Goal: Answer question/provide support: Share knowledge or assist other users

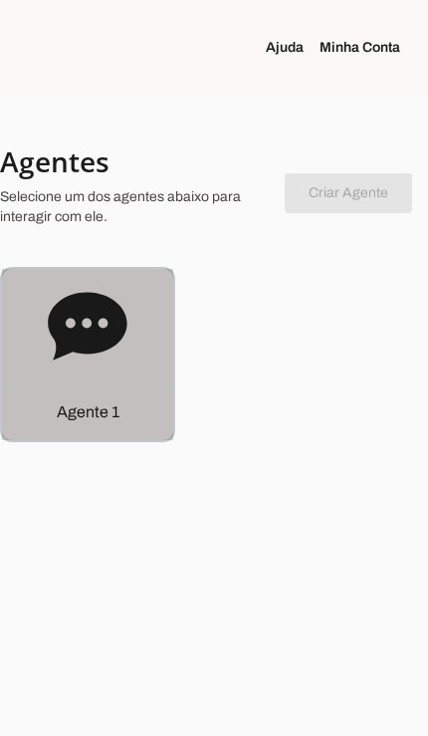
click at [127, 417] on div "Agente 1" at bounding box center [87, 412] width 171 height 57
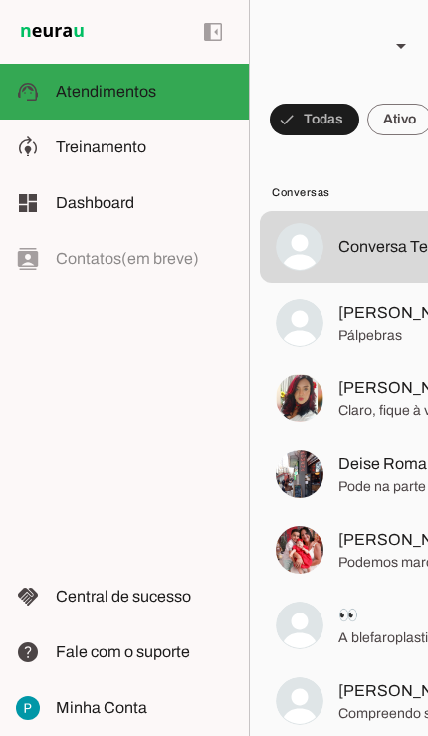
click at [373, 324] on span "[PERSON_NAME]" at bounding box center [406, 313] width 135 height 24
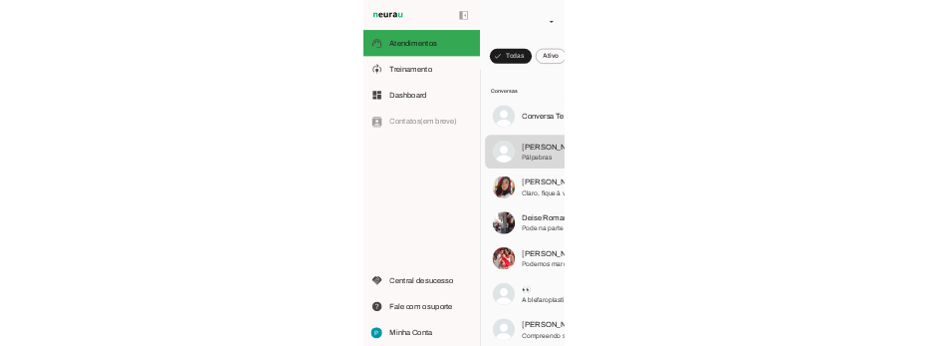
scroll to position [587, 0]
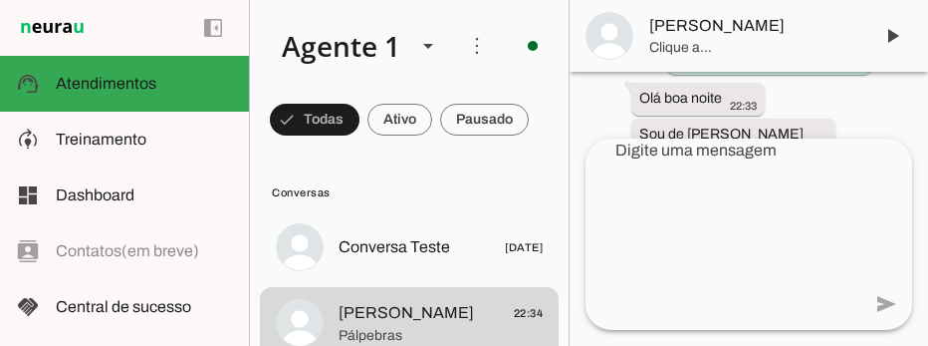
click at [427, 28] on span at bounding box center [893, 36] width 48 height 48
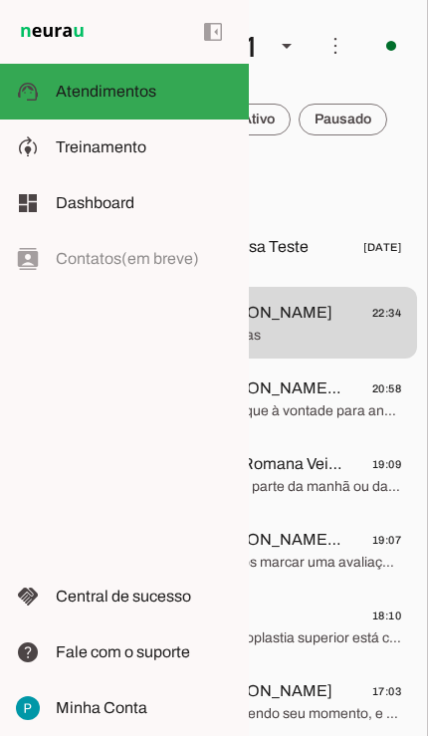
scroll to position [0, 141]
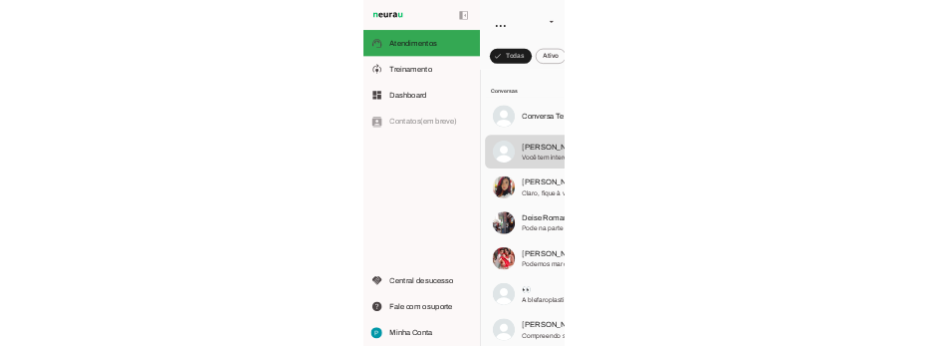
scroll to position [3836, 0]
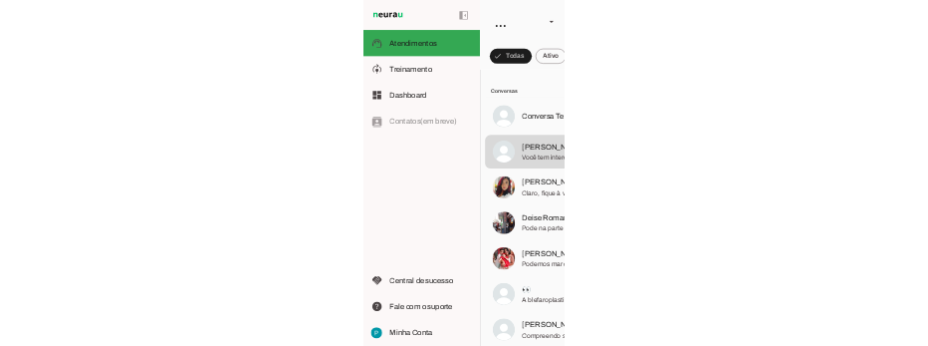
scroll to position [1309, 0]
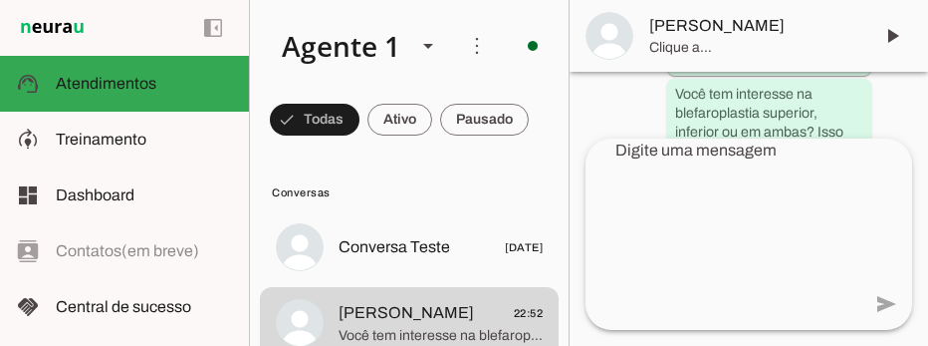
click at [427, 32] on span at bounding box center [893, 36] width 48 height 48
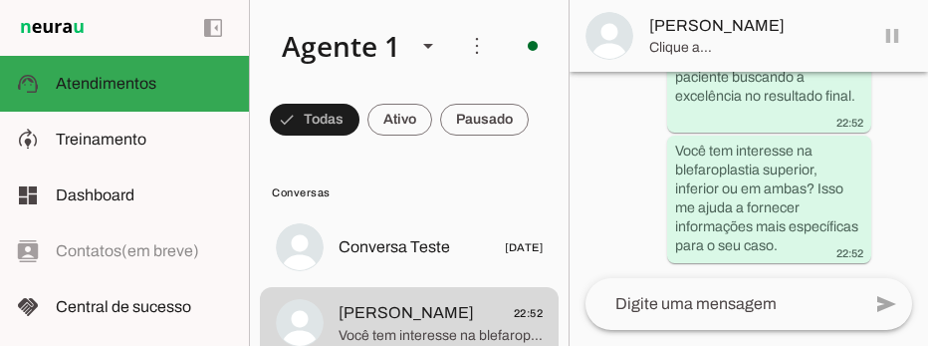
scroll to position [24, 0]
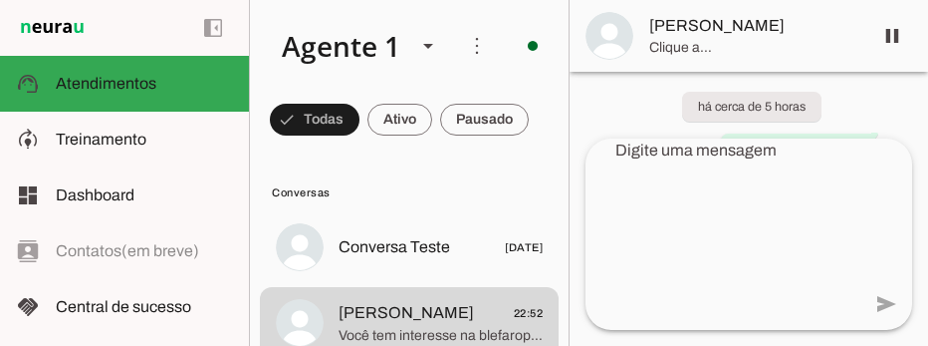
scroll to position [3, 0]
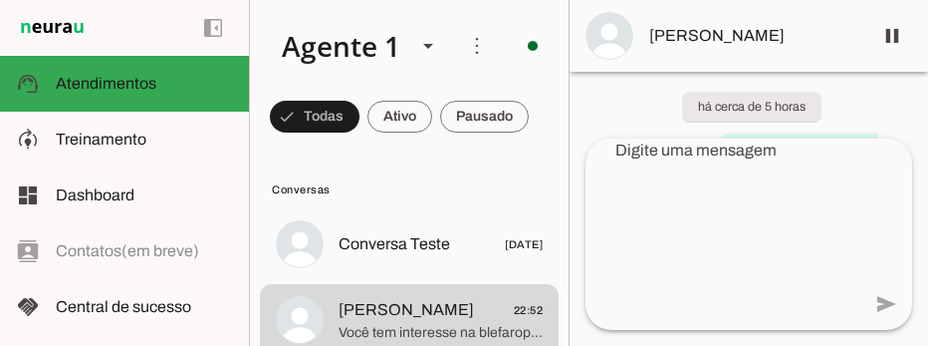
click at [330, 288] on md-item "[PERSON_NAME] 22:52 Você tem interesse na blefaroplastia superior, inferior ou …" at bounding box center [409, 320] width 299 height 72
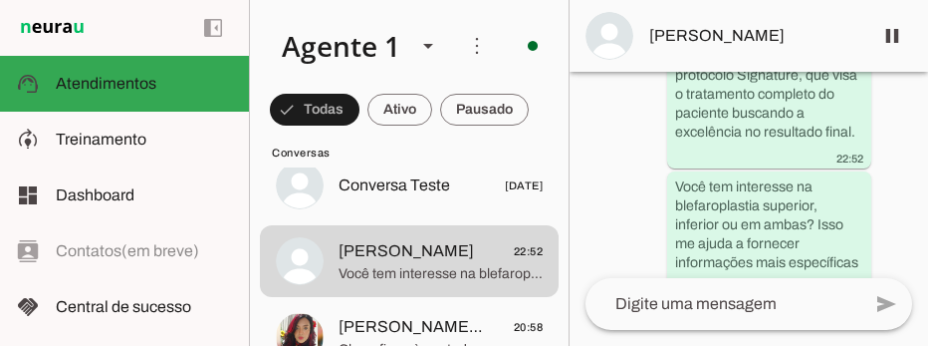
scroll to position [61, 0]
click at [330, 328] on md-item "[PERSON_NAME] 🧘🏻‍♀️🧘🏻‍♀️ 20:58 [PERSON_NAME], fique à vontade para analisar com…" at bounding box center [409, 338] width 299 height 72
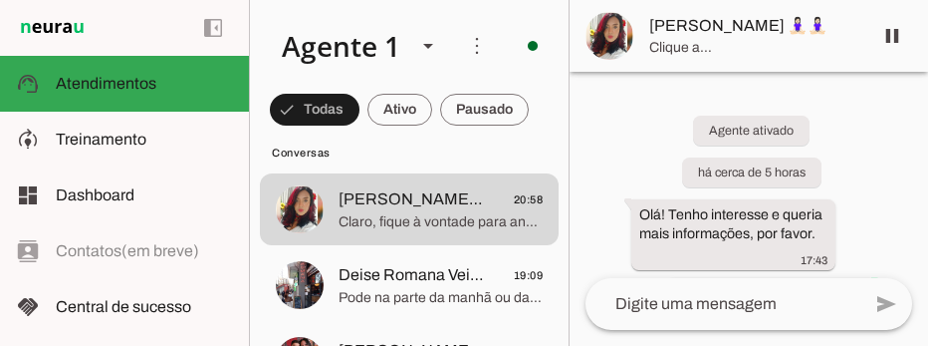
scroll to position [208, 0]
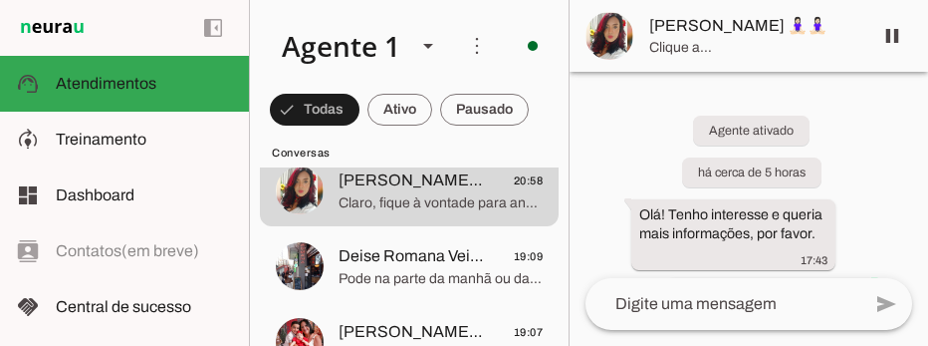
click at [334, 266] on md-item "Deise Romana Veiga 19:09 Pode na parte da manhã ou da tarde ?" at bounding box center [409, 266] width 299 height 72
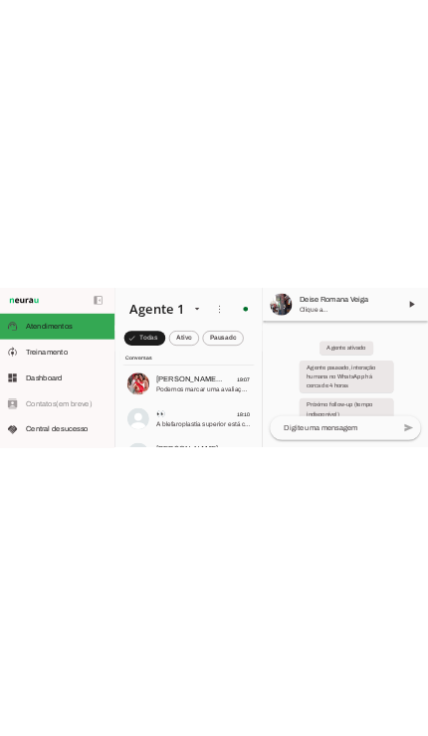
scroll to position [343, 0]
